Goal: Task Accomplishment & Management: Manage account settings

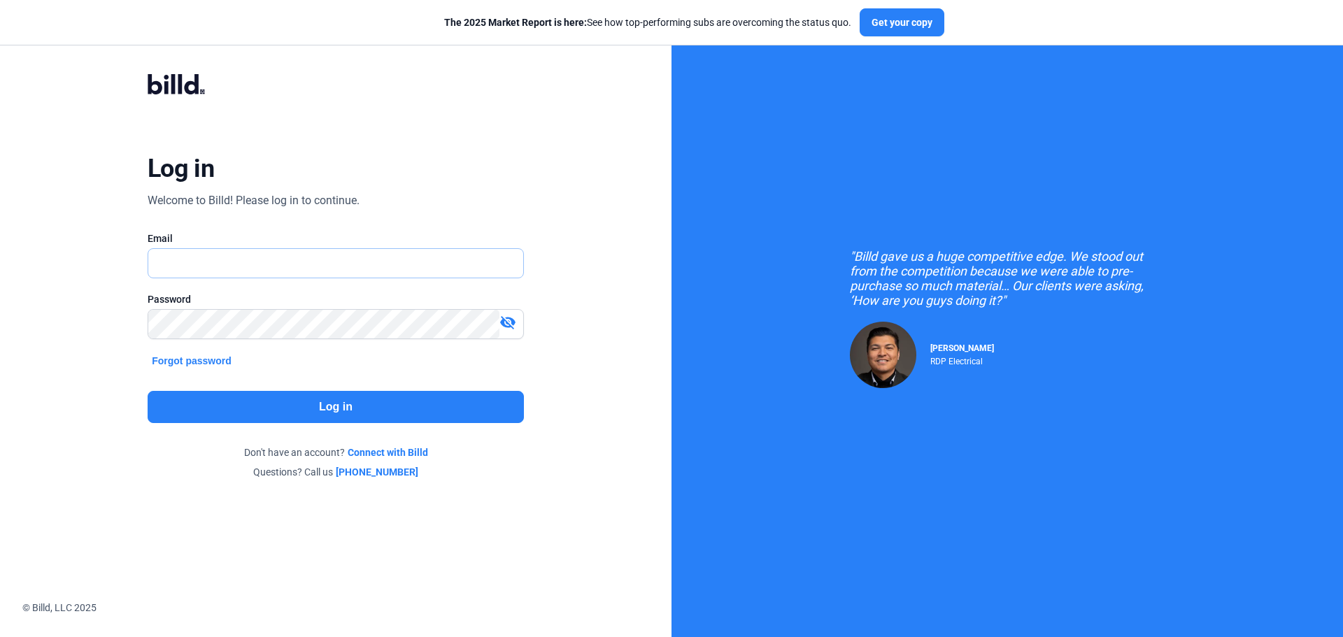
click at [359, 270] on input "text" at bounding box center [327, 263] width 359 height 29
type input "[EMAIL_ADDRESS][DOMAIN_NAME]"
click at [508, 319] on mat-icon "visibility_off" at bounding box center [507, 322] width 17 height 17
click at [397, 404] on button "Log in" at bounding box center [336, 407] width 376 height 32
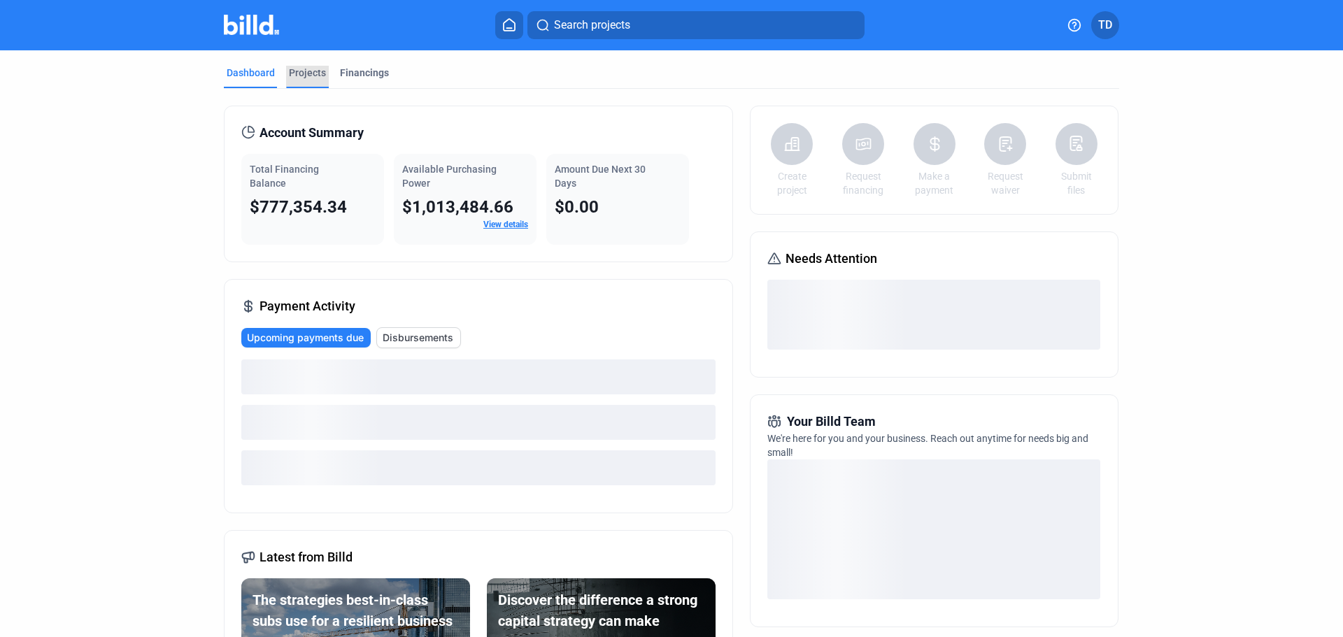
click at [294, 73] on div "Projects" at bounding box center [307, 73] width 37 height 14
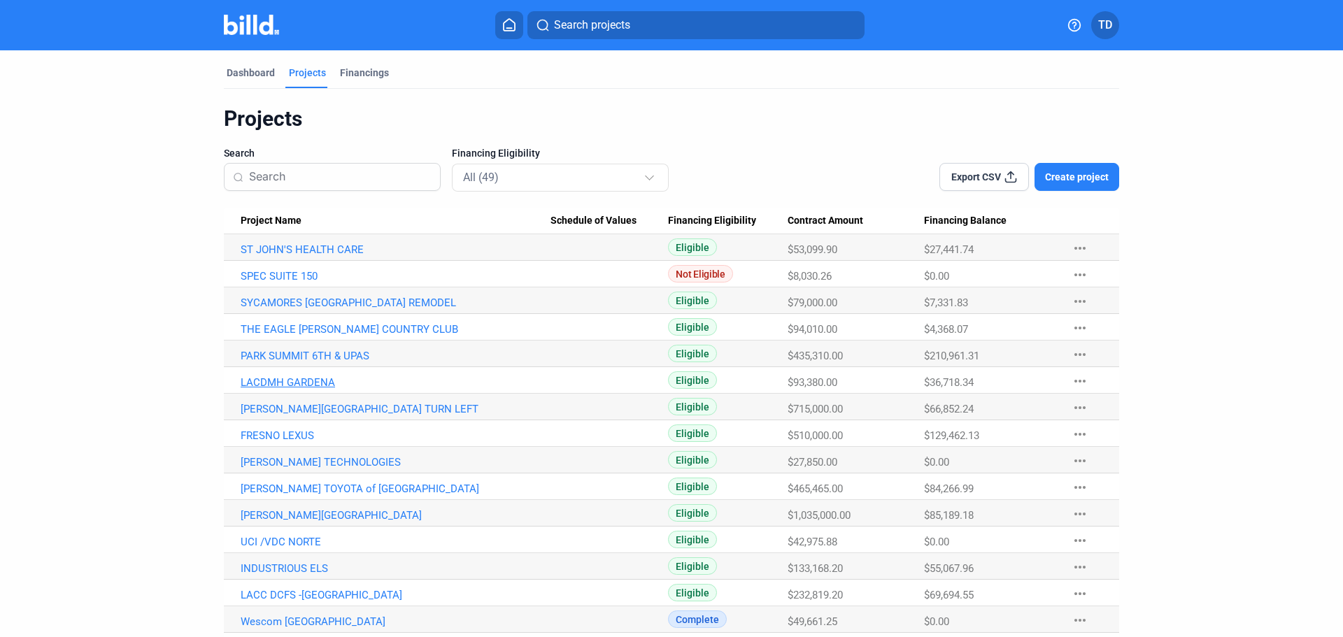
click at [285, 384] on link "LACDMH GARDENA" at bounding box center [396, 382] width 310 height 13
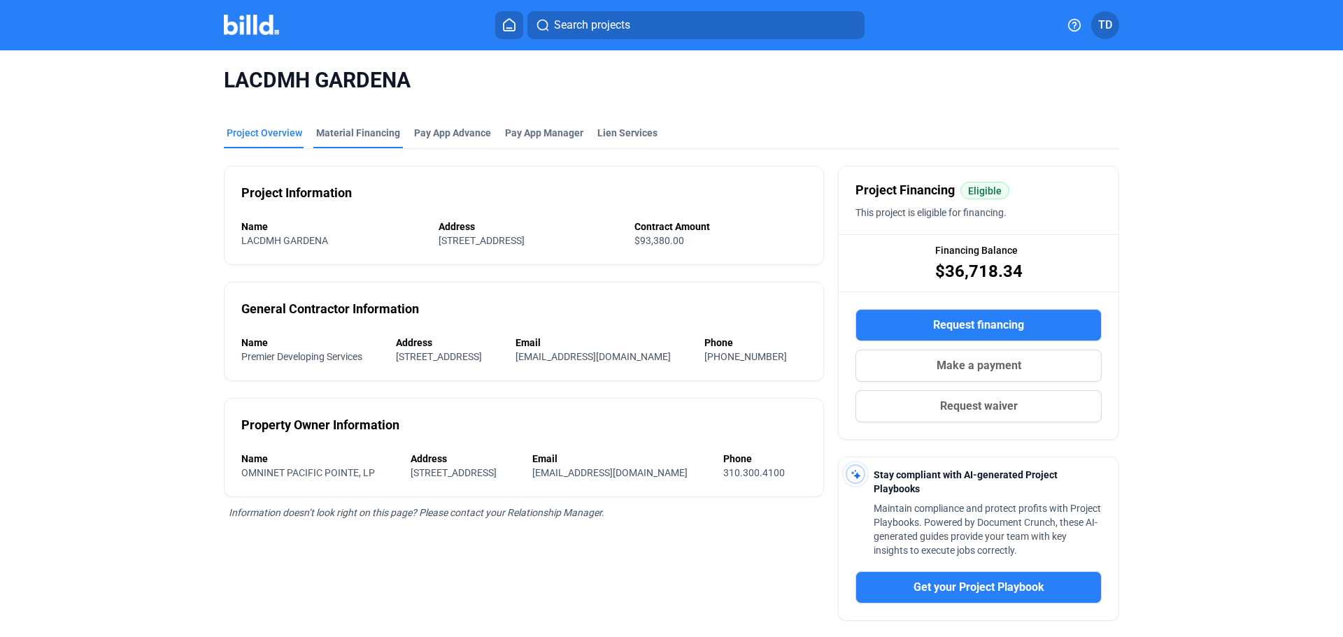
click at [350, 130] on div "Material Financing" at bounding box center [358, 133] width 84 height 14
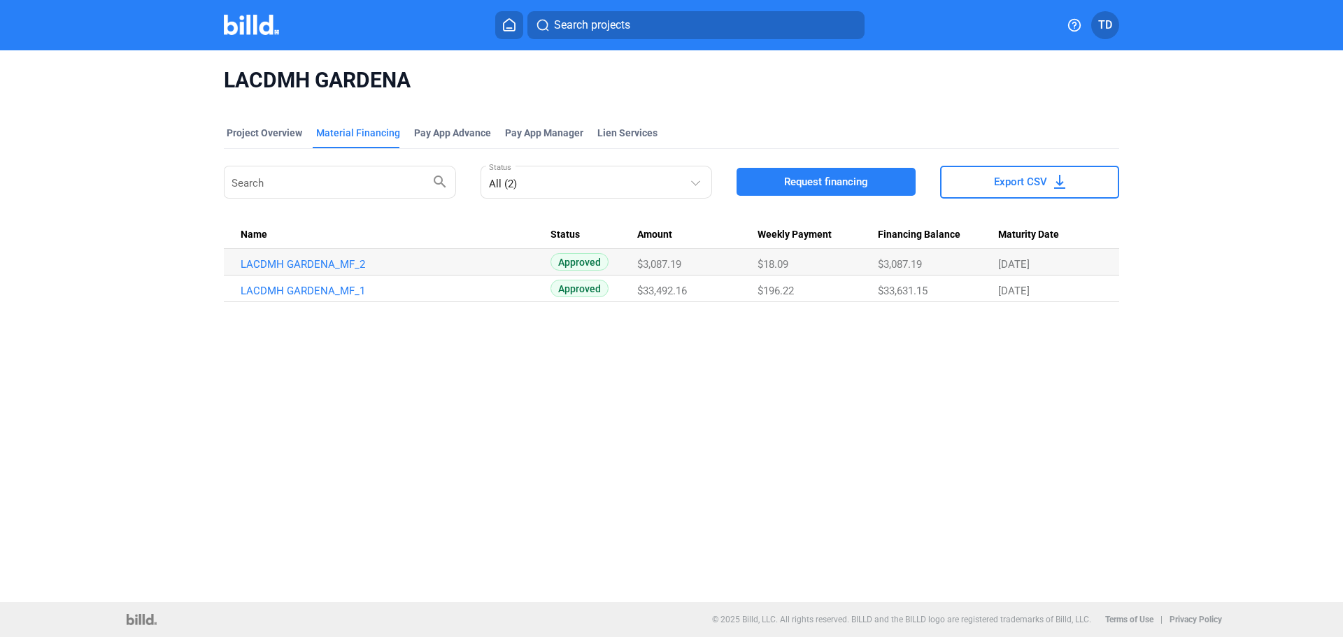
click at [699, 387] on div "LACDMH GARDENA Project Overview Material Financing Pay App Advance Pay App Mana…" at bounding box center [671, 326] width 1343 height 552
click at [270, 131] on div "Project Overview" at bounding box center [265, 133] width 76 height 14
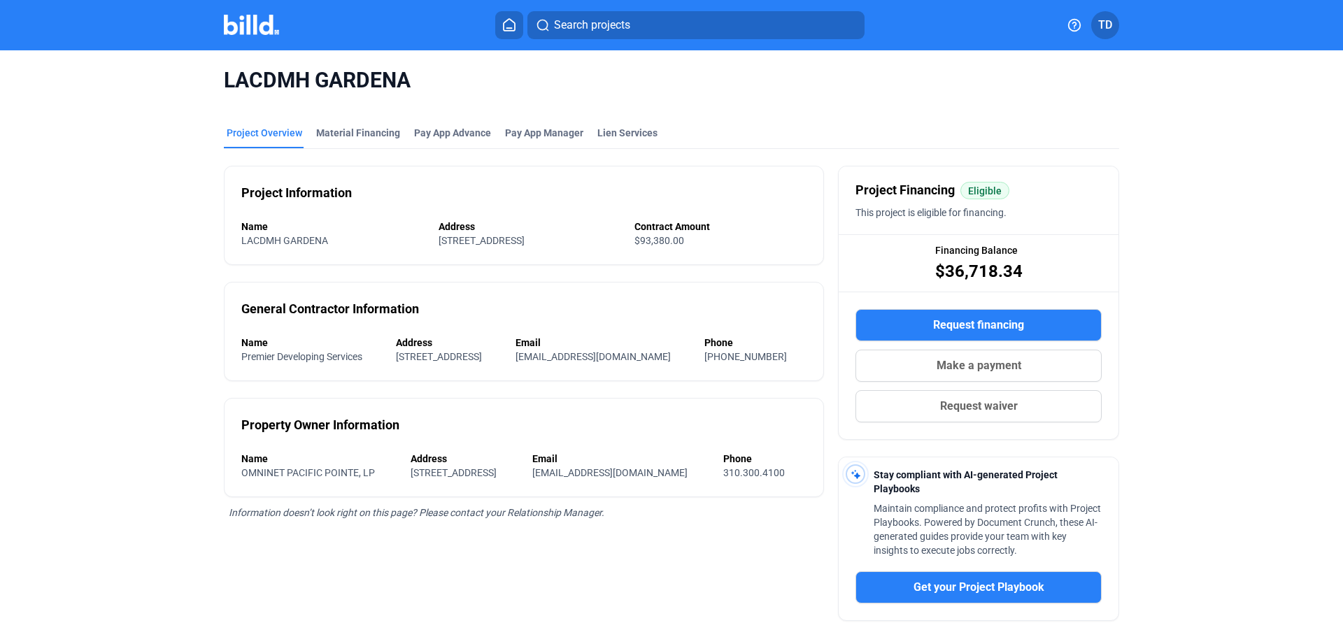
click at [511, 22] on icon at bounding box center [509, 24] width 14 height 13
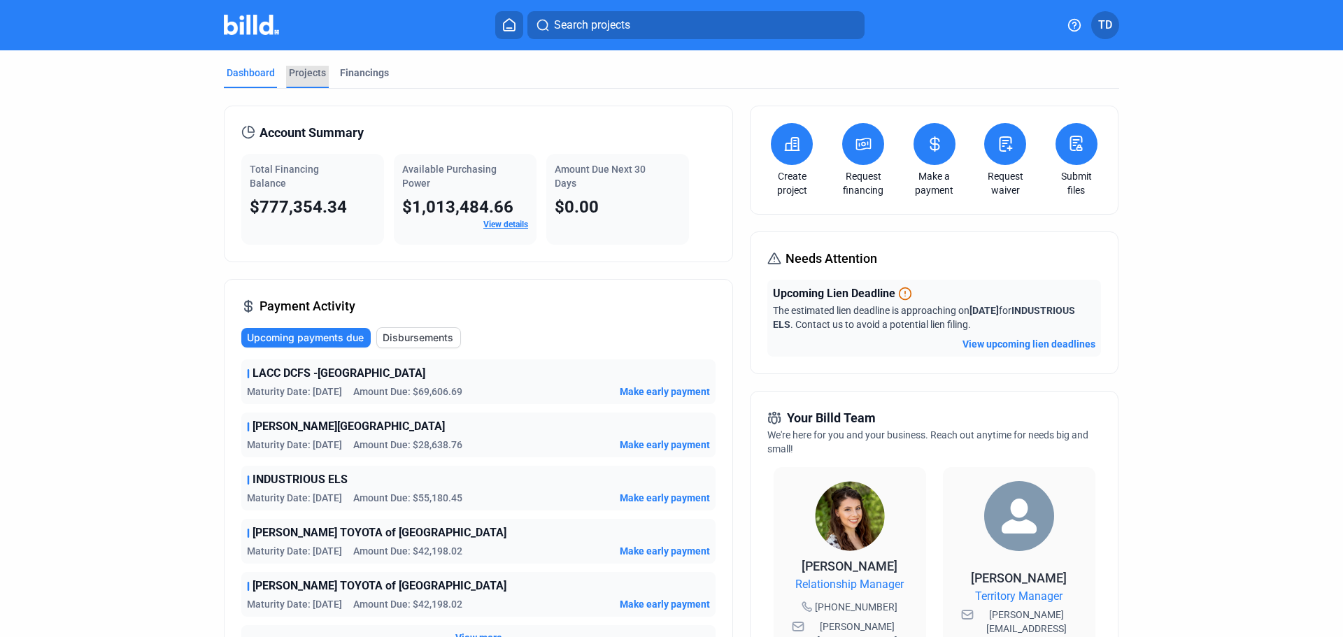
click at [296, 71] on div "Projects" at bounding box center [307, 73] width 37 height 14
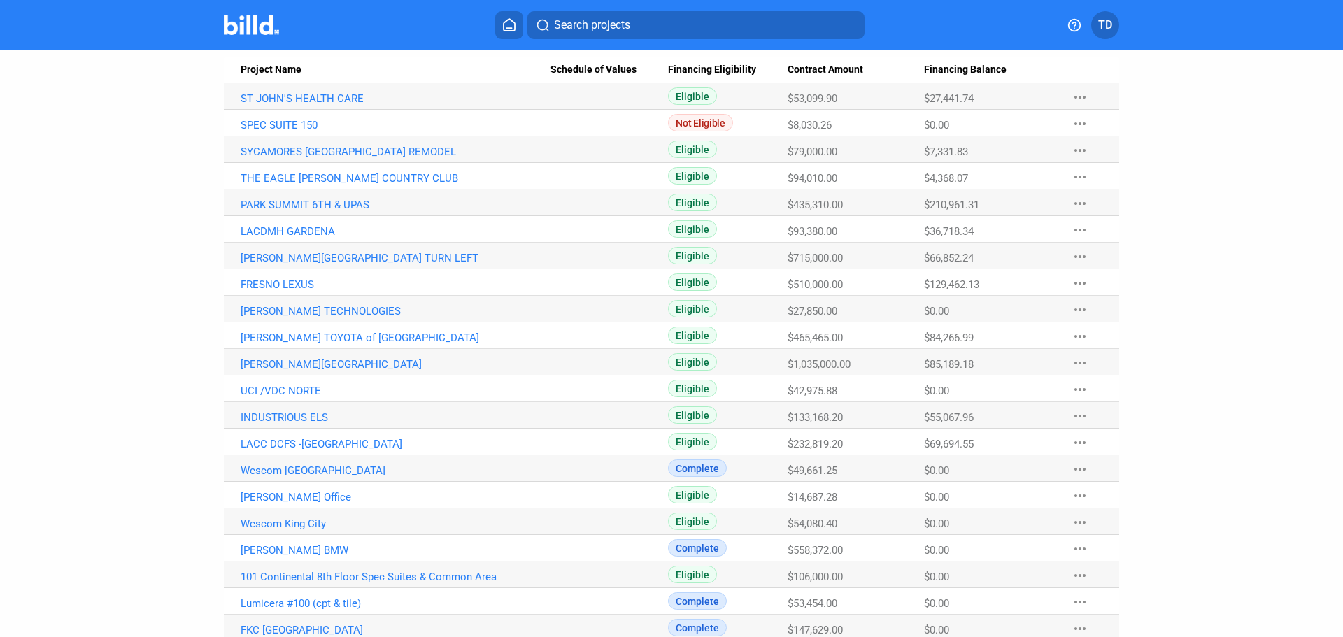
scroll to position [154, 0]
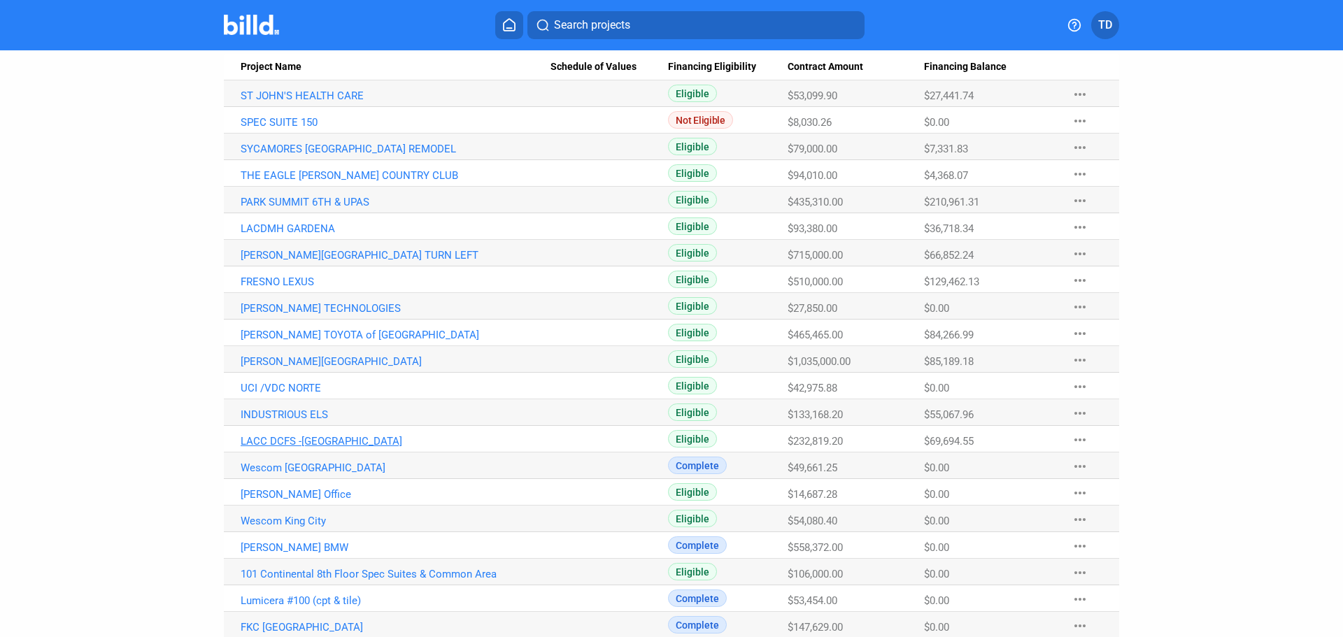
click at [311, 442] on link "LACC DCFS -[GEOGRAPHIC_DATA]" at bounding box center [396, 441] width 310 height 13
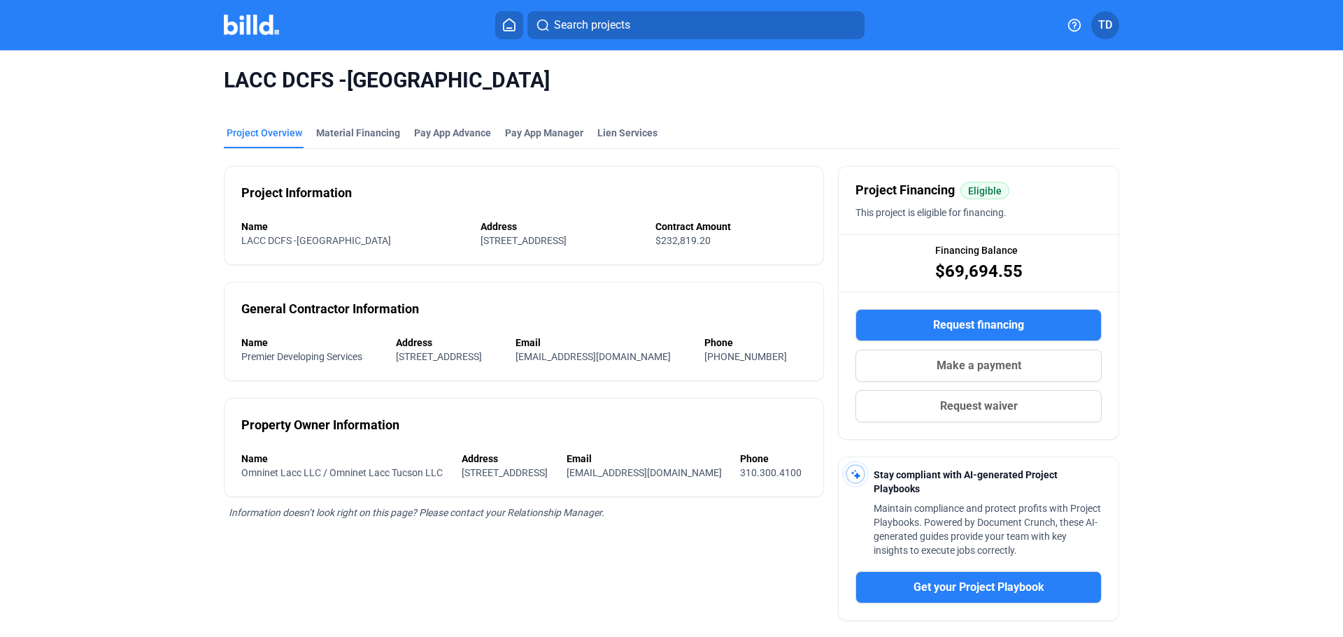
click at [367, 104] on div "LACC DCFS -[GEOGRAPHIC_DATA]" at bounding box center [671, 80] width 895 height 60
click at [352, 137] on div "Material Financing" at bounding box center [358, 133] width 84 height 14
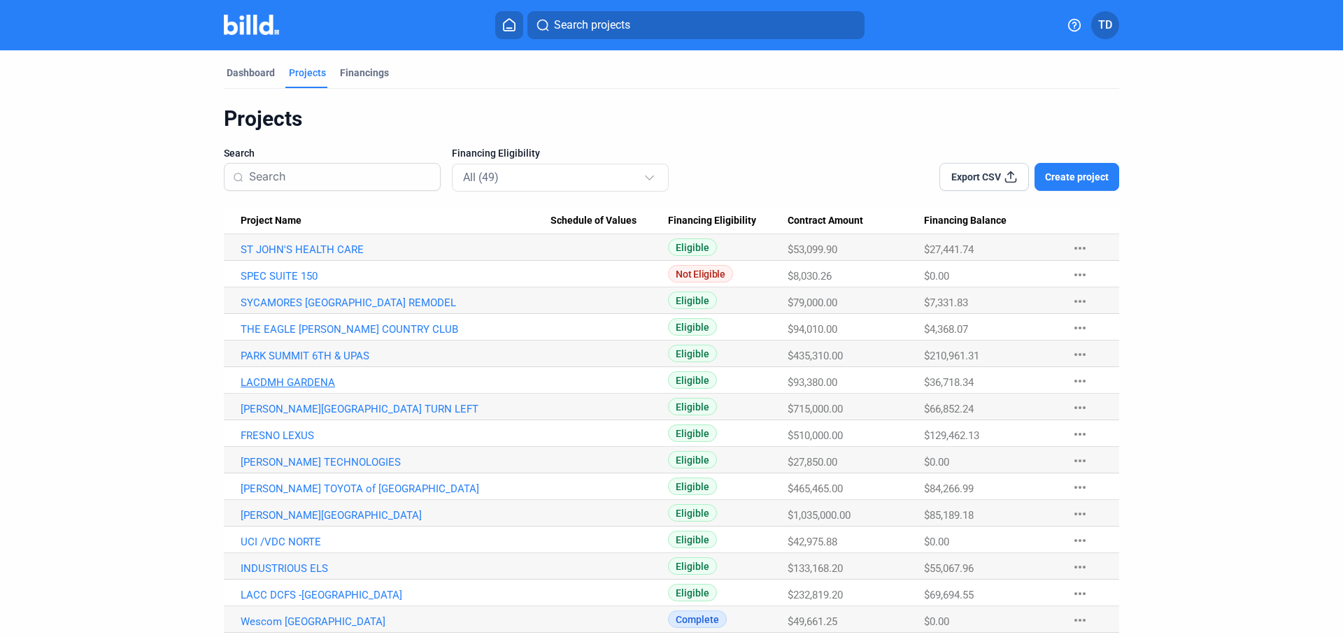
click at [301, 383] on link "LACDMH GARDENA" at bounding box center [396, 382] width 310 height 13
